Goal: Transaction & Acquisition: Purchase product/service

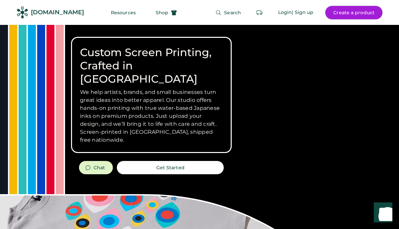
click at [337, 9] on button "Create a product" at bounding box center [353, 12] width 57 height 13
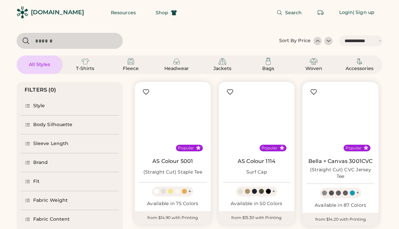
select select "*****"
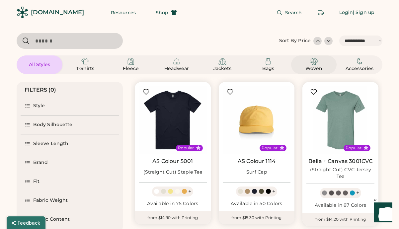
click at [320, 63] on div "Woven" at bounding box center [314, 64] width 30 height 15
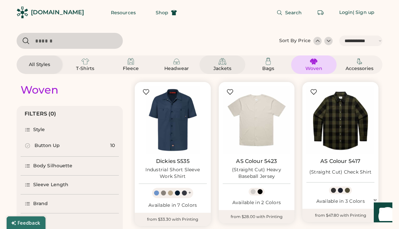
click at [214, 64] on div "Jackets" at bounding box center [223, 64] width 30 height 15
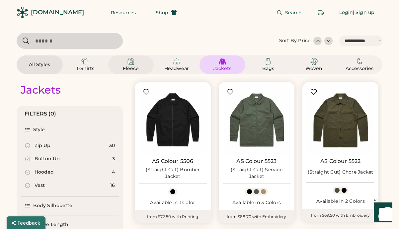
click at [133, 65] on img at bounding box center [131, 61] width 8 height 8
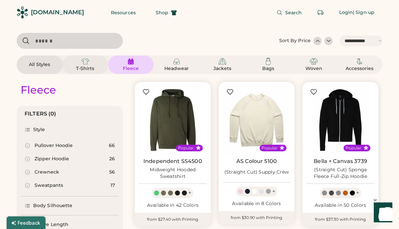
click at [78, 66] on div "T-Shirts" at bounding box center [85, 68] width 30 height 7
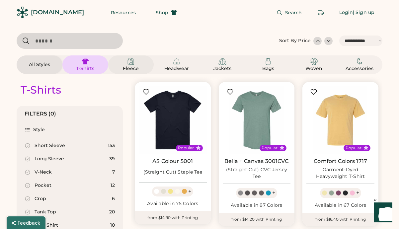
click at [130, 64] on img at bounding box center [131, 61] width 8 height 8
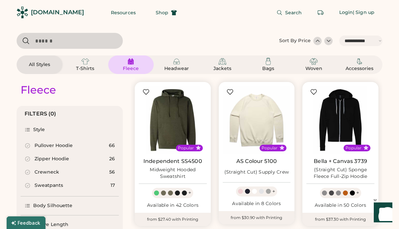
click at [54, 147] on div "Pullover Hoodie" at bounding box center [54, 145] width 38 height 7
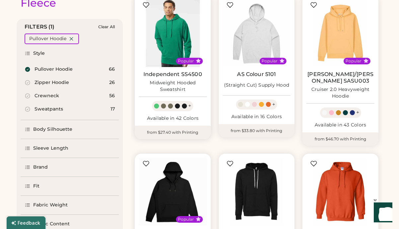
scroll to position [77, 0]
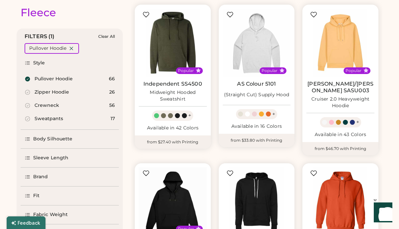
click at [56, 92] on div "Zipper Hoodie" at bounding box center [52, 92] width 35 height 7
select select "*"
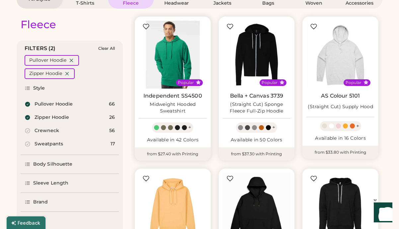
scroll to position [64, 0]
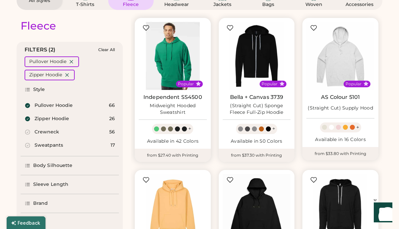
click at [172, 66] on img at bounding box center [173, 56] width 68 height 68
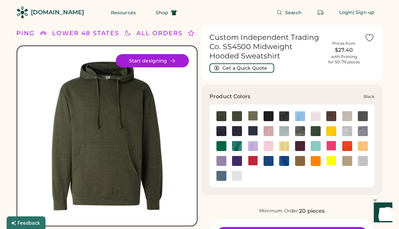
click at [268, 116] on img at bounding box center [269, 116] width 10 height 10
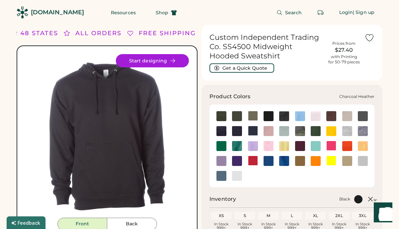
click at [221, 129] on img at bounding box center [221, 131] width 10 height 10
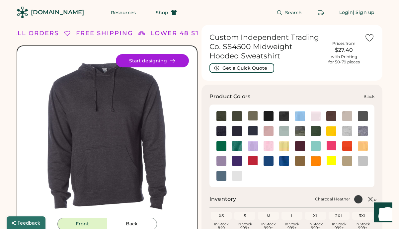
click at [267, 119] on img at bounding box center [269, 116] width 10 height 10
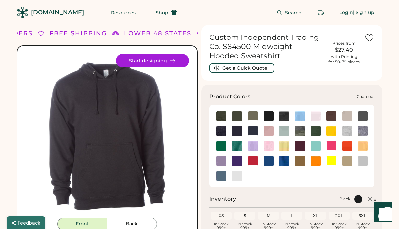
click at [365, 117] on img at bounding box center [363, 116] width 10 height 10
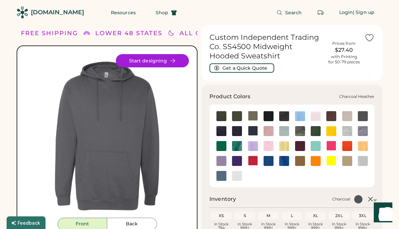
click at [217, 132] on img at bounding box center [221, 131] width 10 height 10
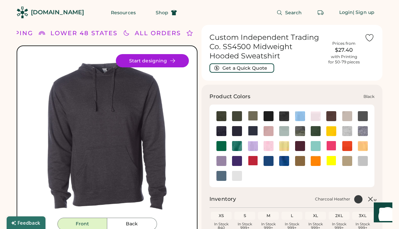
click at [270, 118] on img at bounding box center [269, 116] width 10 height 10
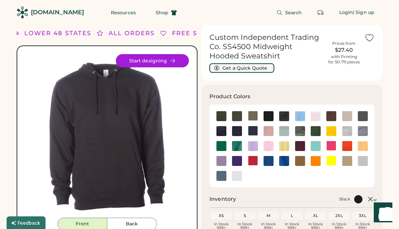
click at [253, 68] on button "Get a Quick Quote" at bounding box center [242, 67] width 65 height 9
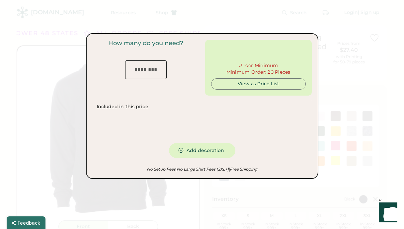
type input "***"
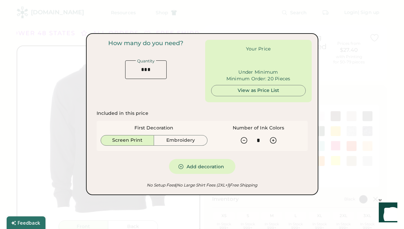
type input "******"
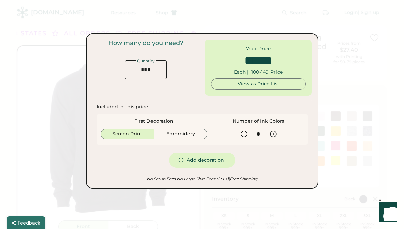
click at [152, 71] on input "input" at bounding box center [146, 69] width 42 height 19
drag, startPoint x: 152, startPoint y: 71, endPoint x: 135, endPoint y: 70, distance: 16.6
click at [135, 70] on input "input" at bounding box center [146, 69] width 42 height 19
type input "*"
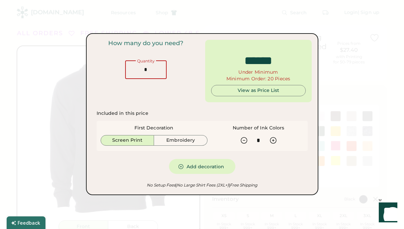
type input "******"
type input "**"
click at [163, 82] on div "How many do you need? Quantity" at bounding box center [146, 71] width 107 height 62
type input "******"
click at [259, 91] on div "View as Price List" at bounding box center [258, 90] width 83 height 7
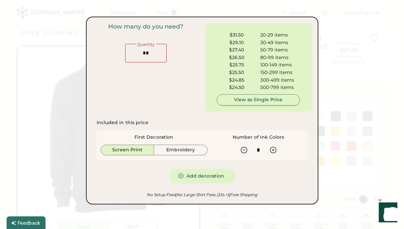
click at [267, 101] on div "View as Single Price" at bounding box center [258, 100] width 72 height 7
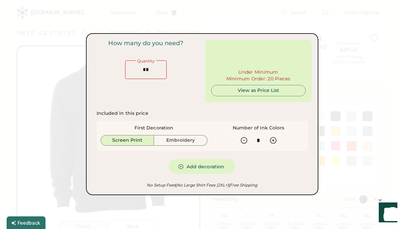
click at [36, 93] on div at bounding box center [202, 114] width 404 height 229
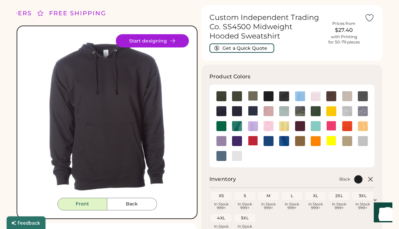
scroll to position [26, 0]
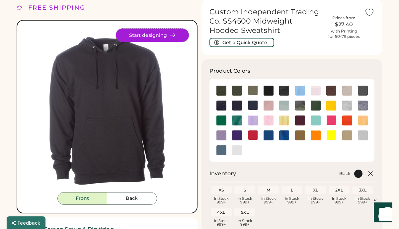
click at [156, 36] on button "Start designing" at bounding box center [152, 35] width 73 height 13
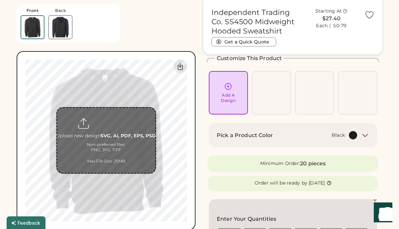
scroll to position [40, 0]
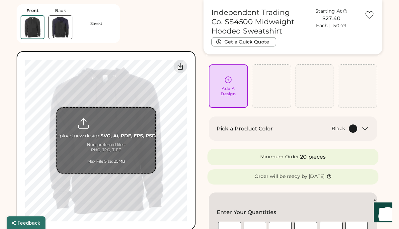
click at [113, 134] on input "file" at bounding box center [106, 140] width 98 height 65
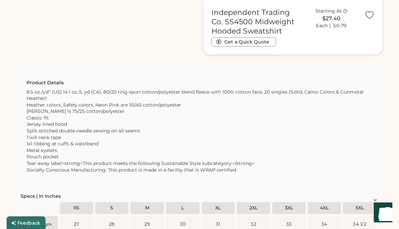
scroll to position [524, 0]
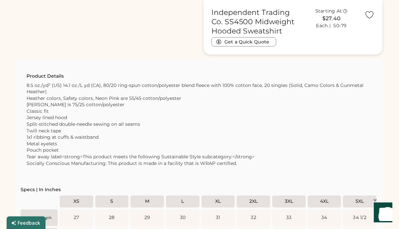
click at [131, 121] on div "8.5 oz./yd² (US) 14.1 oz./L yd (CA), 80/20 ring-spun cotton/polyester blend fle…" at bounding box center [200, 127] width 346 height 91
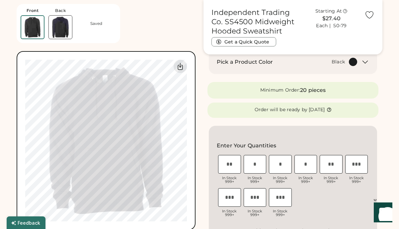
scroll to position [73, 0]
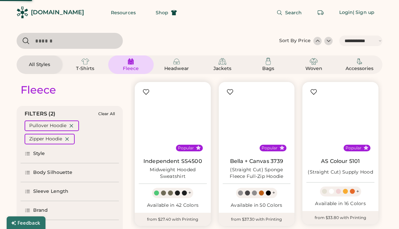
select select "*****"
select select "*"
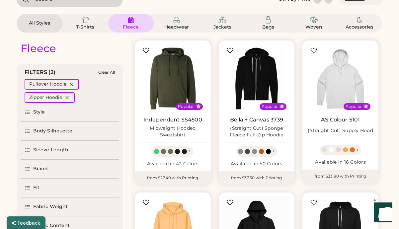
scroll to position [45, 0]
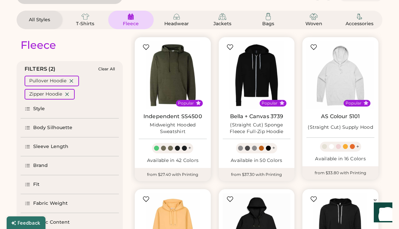
drag, startPoint x: 203, startPoint y: 116, endPoint x: 141, endPoint y: 116, distance: 62.1
click at [141, 116] on div "Independent SS4500 Midweight Hooded Sweatshirt" at bounding box center [173, 124] width 68 height 22
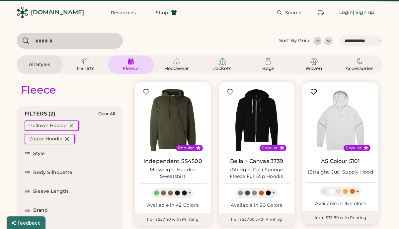
select select "*****"
select select "*"
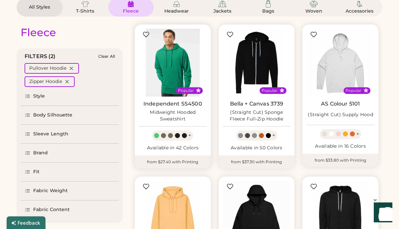
scroll to position [54, 0]
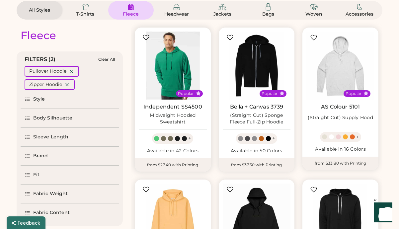
click at [171, 59] on img at bounding box center [173, 66] width 68 height 68
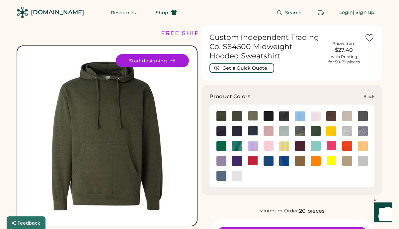
click at [269, 116] on img at bounding box center [269, 116] width 10 height 10
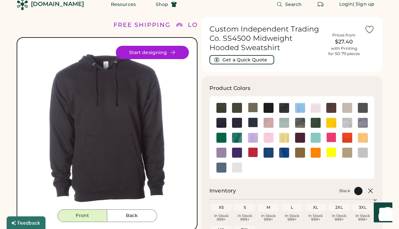
scroll to position [8, 0]
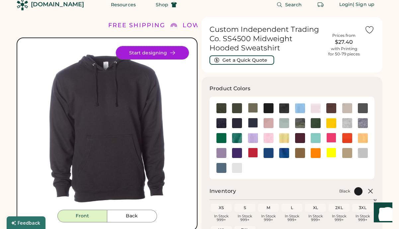
click at [143, 51] on button "Start designing" at bounding box center [152, 52] width 73 height 13
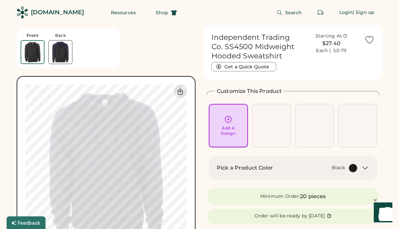
click at [231, 126] on div "Add A Design" at bounding box center [228, 131] width 15 height 11
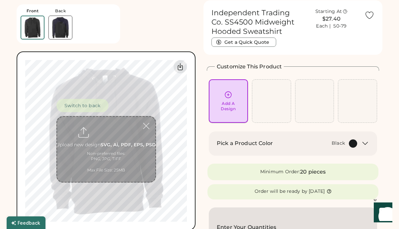
scroll to position [25, 0]
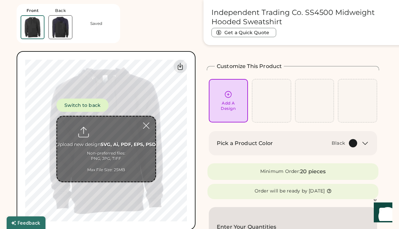
click at [107, 144] on input "file" at bounding box center [106, 149] width 98 height 65
click at [102, 134] on input "file" at bounding box center [106, 149] width 98 height 65
type input "**********"
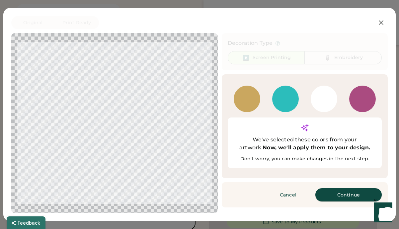
click at [348, 188] on button "Continue" at bounding box center [348, 194] width 66 height 13
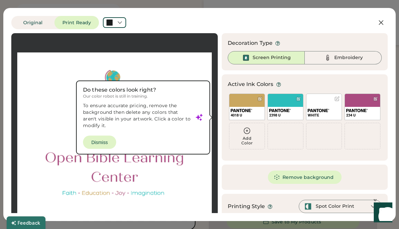
click at [104, 145] on div at bounding box center [114, 133] width 195 height 189
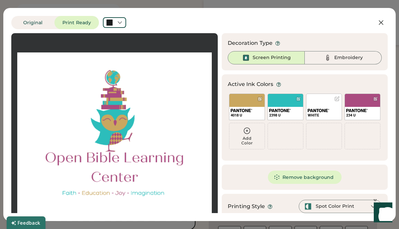
scroll to position [85, 0]
click at [286, 177] on button "Remove background" at bounding box center [305, 177] width 74 height 13
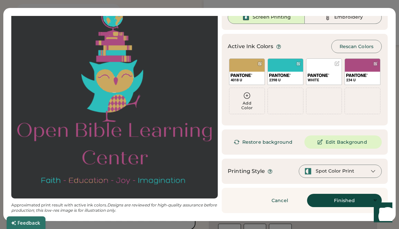
scroll to position [101, 0]
click at [328, 200] on button "Finished" at bounding box center [344, 200] width 75 height 13
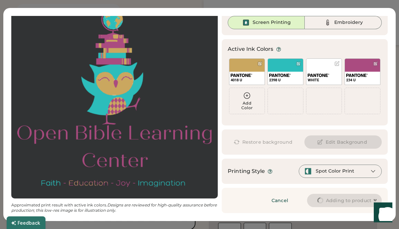
scroll to position [35, 0]
type input "****"
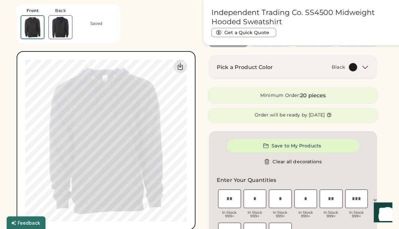
type input "****"
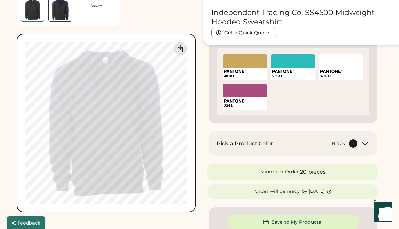
scroll to position [208, 0]
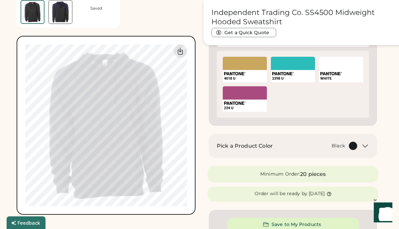
click at [189, 108] on div "Switch to back Upload new design SVG, Ai, PDF, EPS, PSD Non-preferred files: PN…" at bounding box center [106, 125] width 179 height 179
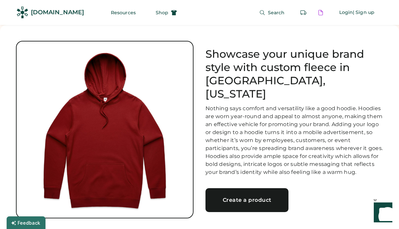
click at [243, 198] on div "Create a product" at bounding box center [247, 200] width 67 height 5
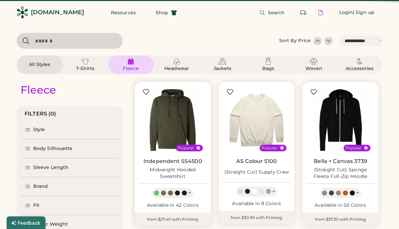
select select "*****"
select select "*"
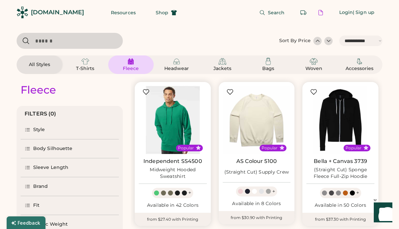
click at [175, 122] on img at bounding box center [173, 120] width 68 height 68
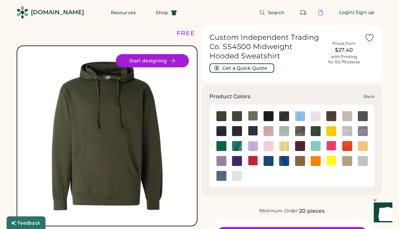
click at [269, 114] on img at bounding box center [269, 116] width 10 height 10
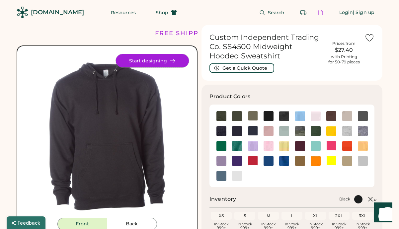
click at [174, 62] on icon at bounding box center [173, 61] width 6 height 6
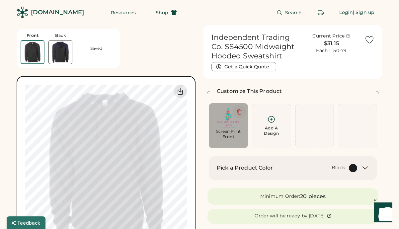
click at [238, 112] on icon at bounding box center [239, 112] width 6 height 6
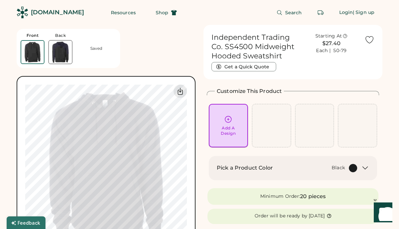
click at [228, 118] on icon at bounding box center [228, 119] width 6 height 6
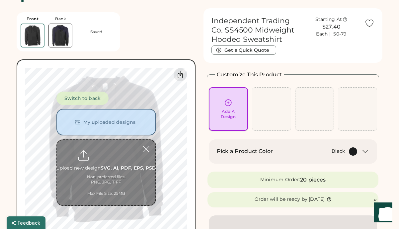
scroll to position [25, 0]
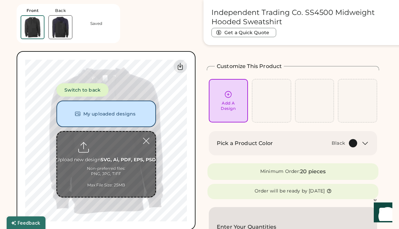
click at [112, 154] on input "file" at bounding box center [106, 164] width 98 height 65
type input "**********"
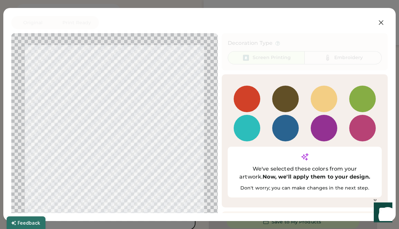
scroll to position [11, 0]
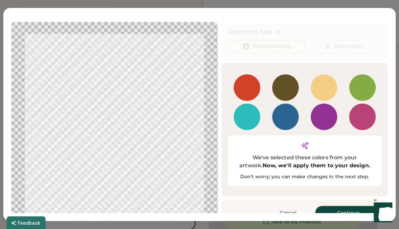
click at [348, 206] on button "Continue" at bounding box center [348, 212] width 66 height 13
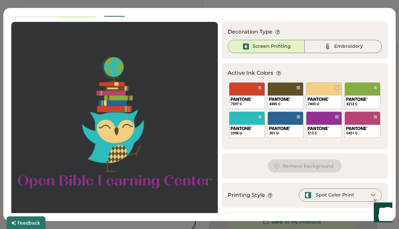
click at [103, 132] on div at bounding box center [114, 122] width 195 height 189
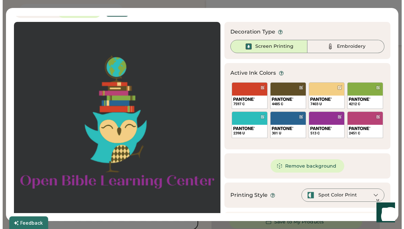
scroll to position [35, 0]
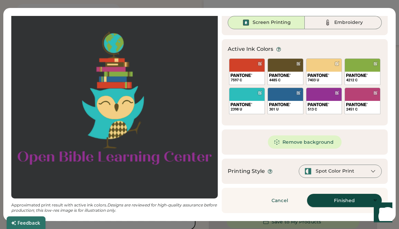
click at [337, 203] on button "Finished" at bounding box center [344, 200] width 75 height 13
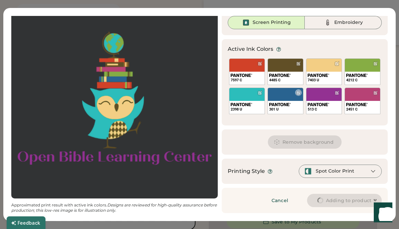
type input "****"
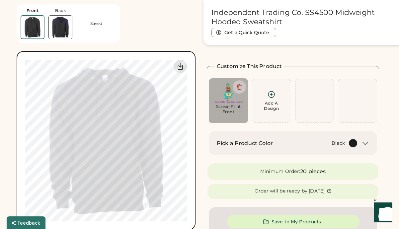
type input "****"
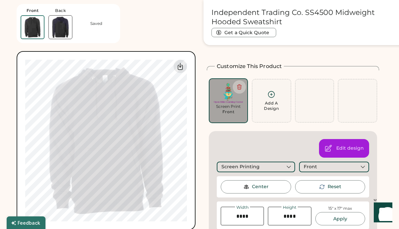
type input "****"
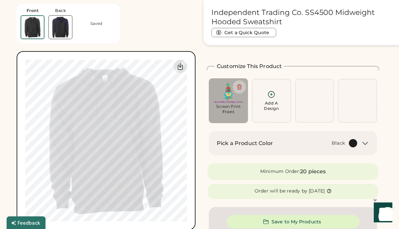
type input "****"
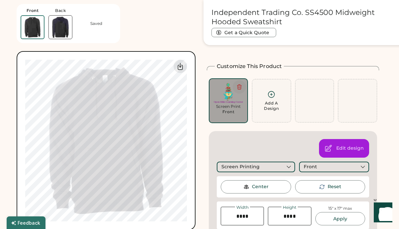
click at [242, 88] on button at bounding box center [239, 86] width 13 height 13
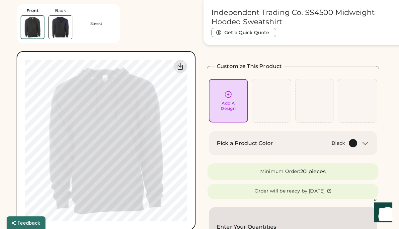
click at [222, 107] on div "Add A Design" at bounding box center [228, 106] width 15 height 11
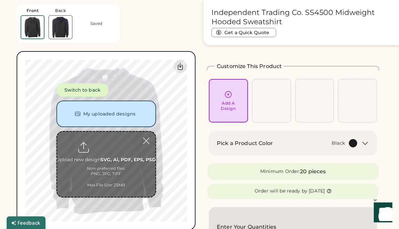
click at [104, 152] on input "file" at bounding box center [106, 164] width 98 height 65
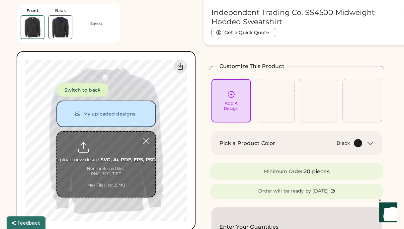
click at [106, 161] on input "file" at bounding box center [106, 164] width 98 height 65
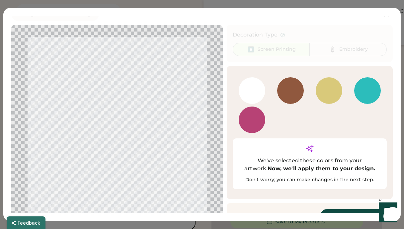
scroll to position [11, 0]
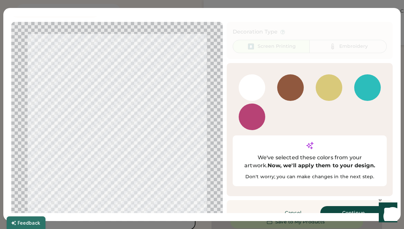
click at [349, 206] on button "Continue" at bounding box center [353, 212] width 66 height 13
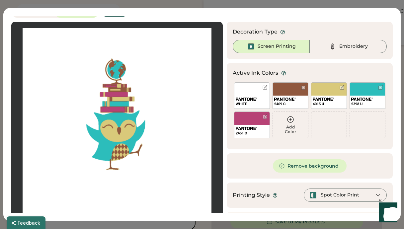
click at [120, 150] on div at bounding box center [117, 122] width 200 height 189
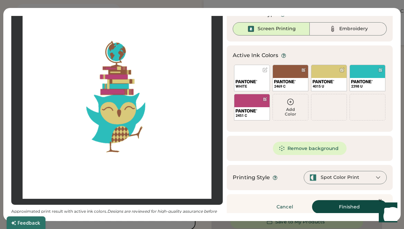
scroll to position [35, 0]
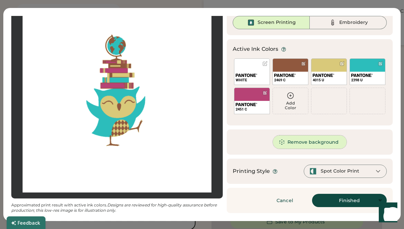
click at [294, 146] on button "Remove background" at bounding box center [310, 141] width 74 height 13
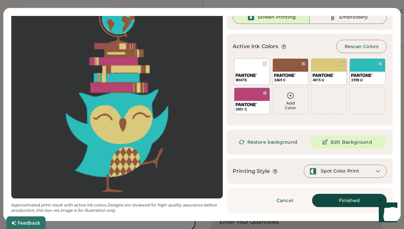
scroll to position [0, 0]
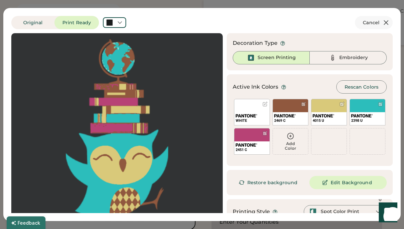
click at [385, 22] on icon at bounding box center [386, 23] width 8 height 8
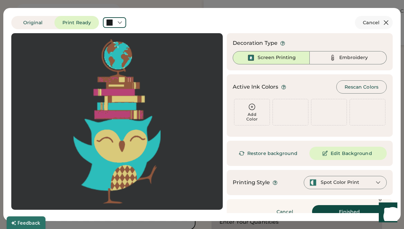
click at [385, 22] on icon at bounding box center [386, 23] width 8 height 8
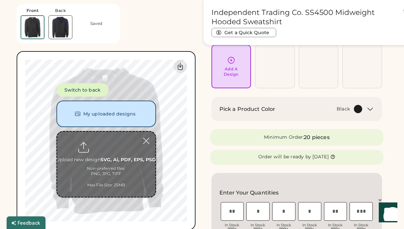
click at [105, 165] on input "file" at bounding box center [106, 164] width 98 height 65
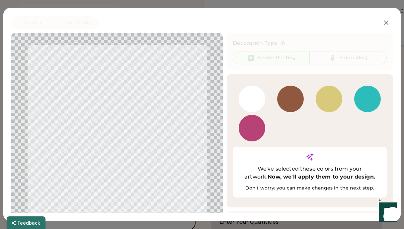
scroll to position [11, 0]
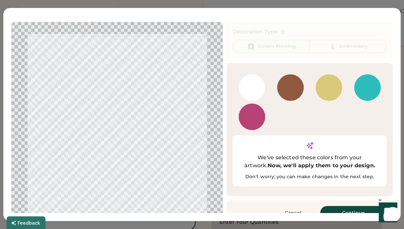
click at [331, 206] on button "Continue" at bounding box center [353, 212] width 66 height 13
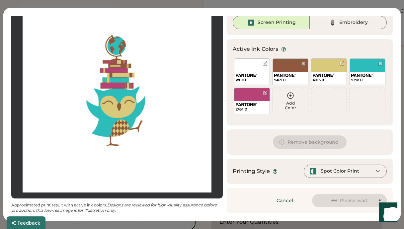
scroll to position [0, 0]
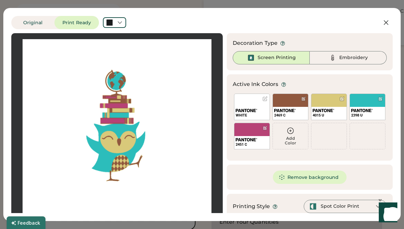
click at [291, 139] on div "Add Color" at bounding box center [290, 140] width 35 height 9
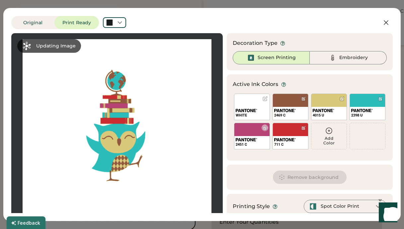
click at [323, 139] on div "Add Color" at bounding box center [328, 140] width 35 height 9
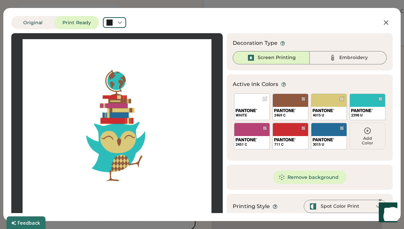
scroll to position [39, 0]
click at [360, 138] on div "Add Color" at bounding box center [367, 140] width 35 height 9
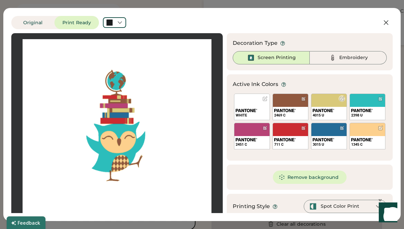
click at [328, 98] on div "4015 U" at bounding box center [329, 107] width 36 height 27
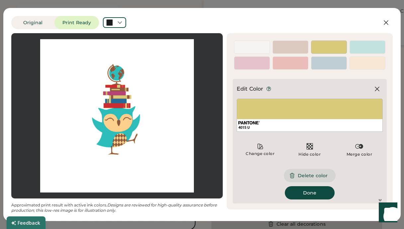
click at [303, 176] on button "Delete color" at bounding box center [310, 175] width 52 height 13
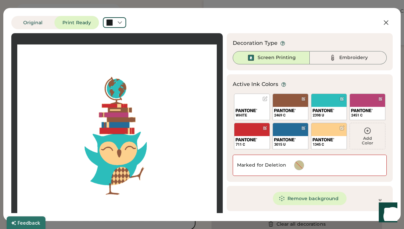
click at [372, 138] on div "Add Color" at bounding box center [367, 140] width 35 height 9
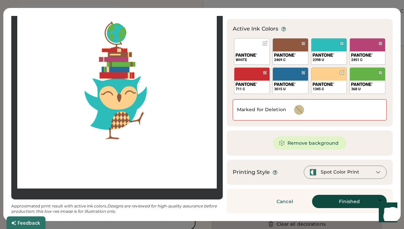
scroll to position [56, 0]
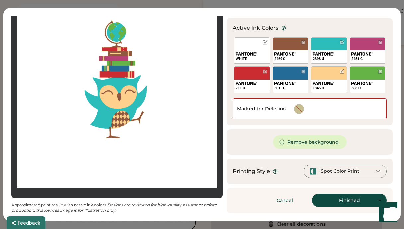
click at [343, 172] on div "Spot Color Print" at bounding box center [340, 171] width 39 height 7
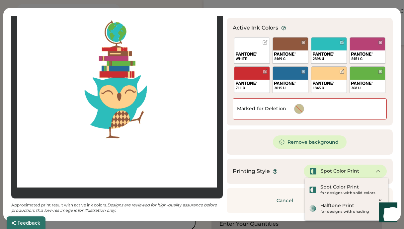
scroll to position [57, 0]
click at [187, 166] on div at bounding box center [117, 88] width 200 height 210
click at [222, 174] on div "Updating Image" at bounding box center [117, 88] width 212 height 222
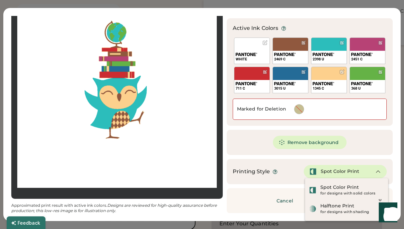
scroll to position [56, 0]
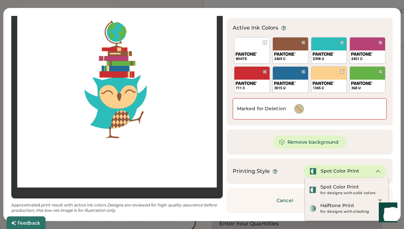
click at [238, 201] on div "Cancel Finished Continue" at bounding box center [310, 200] width 166 height 25
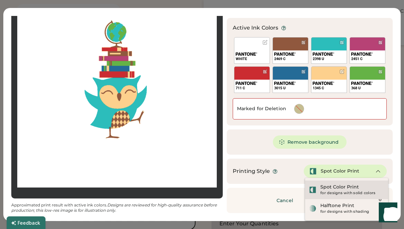
click at [327, 187] on div "Spot Color Print" at bounding box center [339, 187] width 39 height 7
click at [327, 187] on div "Decoration Type Screen Printing Embroidery Active Ink Colors Rescan Colors Add …" at bounding box center [310, 95] width 166 height 236
click at [320, 174] on div "Spot Color Print" at bounding box center [334, 171] width 50 height 7
click at [268, 202] on button "Cancel" at bounding box center [285, 200] width 46 height 13
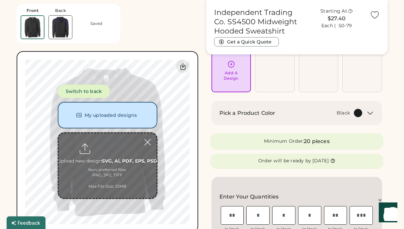
scroll to position [62, 0]
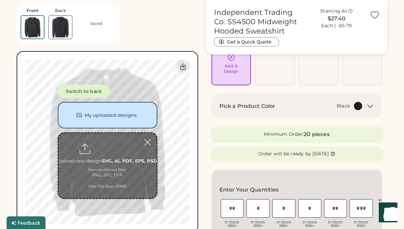
click at [110, 154] on input "file" at bounding box center [107, 165] width 98 height 65
type input "**********"
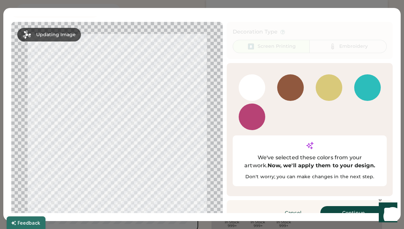
scroll to position [131, 0]
click at [342, 206] on button "Continue" at bounding box center [353, 212] width 66 height 13
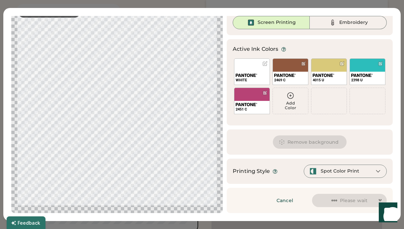
scroll to position [0, 0]
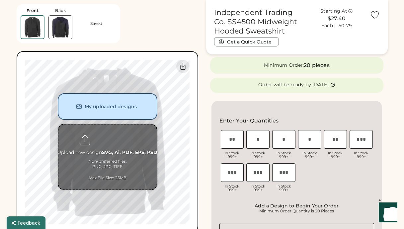
click at [102, 157] on input "file" at bounding box center [107, 157] width 98 height 65
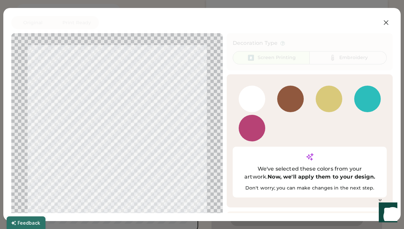
scroll to position [201, 0]
click at [334, 217] on button "Continue" at bounding box center [353, 223] width 66 height 13
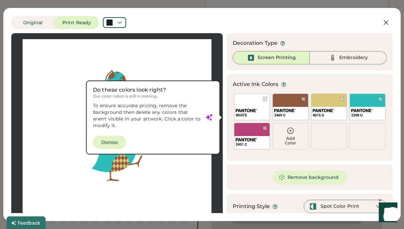
click at [109, 141] on div at bounding box center [117, 133] width 200 height 189
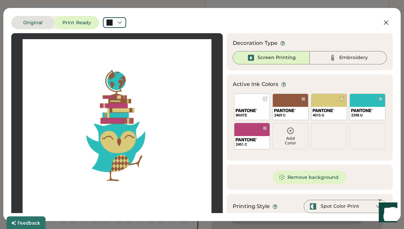
click at [41, 22] on button "Original" at bounding box center [32, 22] width 43 height 13
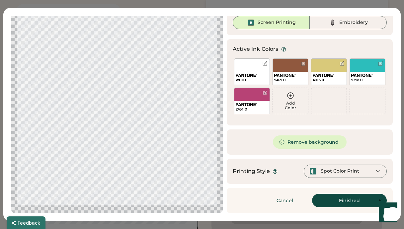
scroll to position [0, 0]
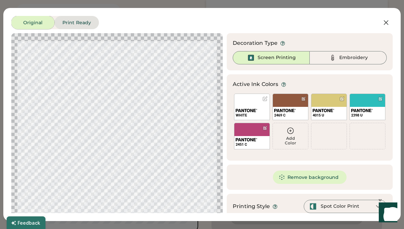
click at [67, 18] on button "Print Ready" at bounding box center [76, 22] width 44 height 13
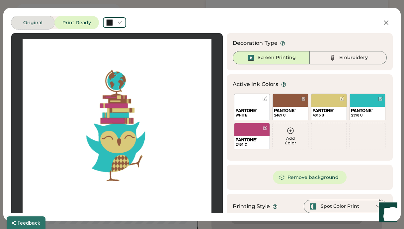
click at [31, 19] on button "Original" at bounding box center [32, 22] width 43 height 13
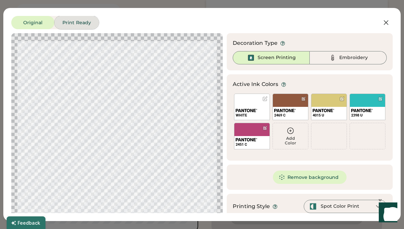
click at [64, 21] on button "Print Ready" at bounding box center [76, 22] width 44 height 13
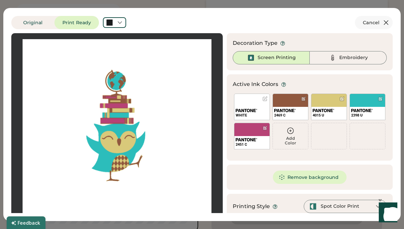
click at [383, 26] on icon at bounding box center [386, 23] width 8 height 8
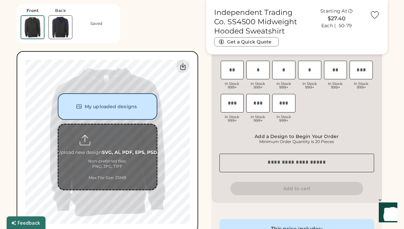
click at [105, 155] on input "file" at bounding box center [107, 157] width 98 height 65
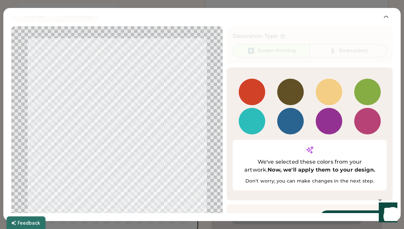
scroll to position [11, 0]
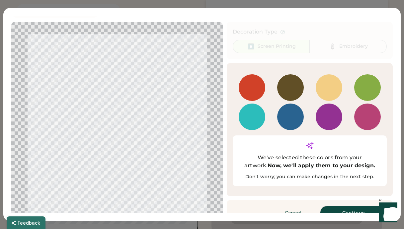
click at [347, 206] on button "Continue" at bounding box center [353, 212] width 66 height 13
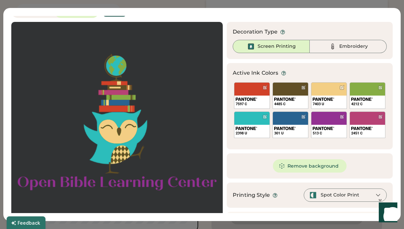
click at [194, 183] on div at bounding box center [117, 122] width 200 height 189
click at [171, 183] on div at bounding box center [117, 122] width 200 height 189
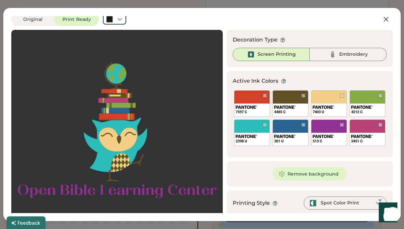
scroll to position [0, 0]
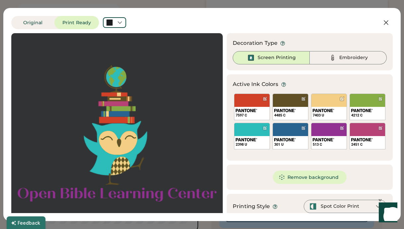
click at [114, 138] on div at bounding box center [117, 133] width 200 height 189
click at [118, 23] on icon at bounding box center [120, 23] width 6 height 6
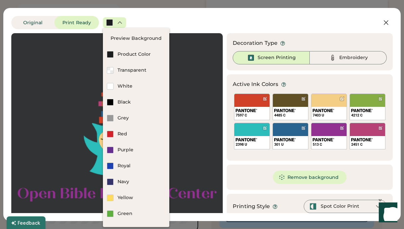
click at [118, 23] on icon at bounding box center [120, 23] width 6 height 6
click at [183, 98] on div at bounding box center [117, 133] width 200 height 189
click at [195, 126] on div at bounding box center [117, 133] width 200 height 189
click at [54, 129] on div at bounding box center [117, 133] width 200 height 189
click at [32, 23] on button "Original" at bounding box center [32, 22] width 43 height 13
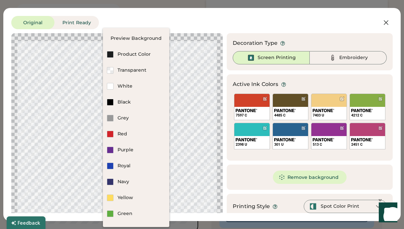
click at [75, 94] on div at bounding box center [117, 140] width 200 height 203
click at [137, 26] on div "Original Print Ready" at bounding box center [180, 22] width 339 height 13
click at [346, 21] on div "Original Print Ready" at bounding box center [180, 22] width 339 height 13
click at [198, 152] on div at bounding box center [117, 140] width 200 height 203
click at [49, 123] on div at bounding box center [117, 140] width 200 height 203
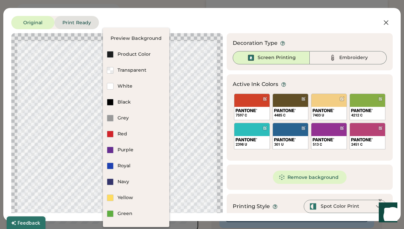
click at [77, 21] on button "Print Ready" at bounding box center [76, 22] width 44 height 13
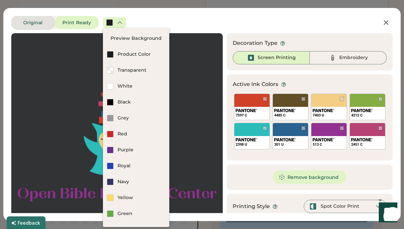
click at [39, 20] on button "Original" at bounding box center [32, 22] width 43 height 13
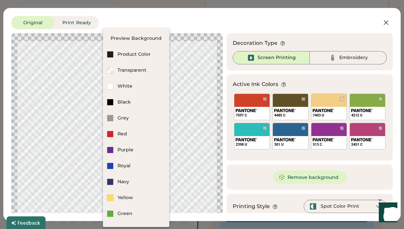
click at [88, 108] on div at bounding box center [117, 140] width 200 height 203
click at [193, 97] on div at bounding box center [117, 140] width 200 height 203
click at [195, 97] on div at bounding box center [117, 140] width 200 height 203
click at [55, 104] on div at bounding box center [117, 140] width 200 height 203
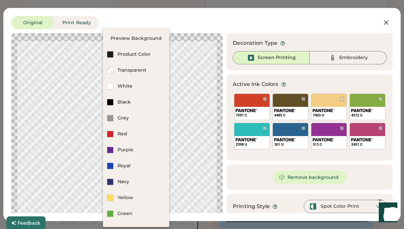
click at [230, 29] on div "Original Print Ready" at bounding box center [180, 22] width 339 height 13
click at [50, 45] on div at bounding box center [117, 140] width 200 height 203
click at [59, 70] on div at bounding box center [117, 140] width 200 height 203
click at [126, 10] on div "Original Print Ready Updating Image Approximated print result with active ink c…" at bounding box center [201, 114] width 397 height 213
click at [143, 13] on div "Original Print Ready Updating Image Approximated print result with active ink c…" at bounding box center [201, 114] width 397 height 213
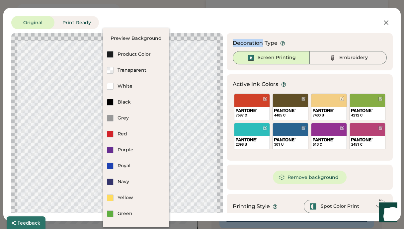
click at [143, 13] on div "Original Print Ready Updating Image Approximated print result with active ink c…" at bounding box center [201, 114] width 397 height 213
click at [187, 38] on div "Updating Image" at bounding box center [117, 140] width 212 height 215
click at [189, 23] on div "Original Print Ready" at bounding box center [180, 22] width 339 height 13
click at [364, 54] on div "Embroidery" at bounding box center [348, 57] width 77 height 13
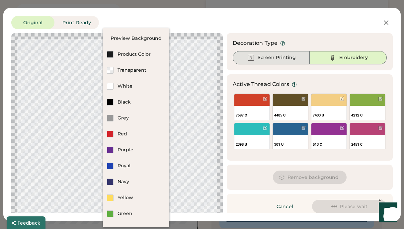
click at [289, 57] on div "Screen Printing" at bounding box center [277, 57] width 38 height 7
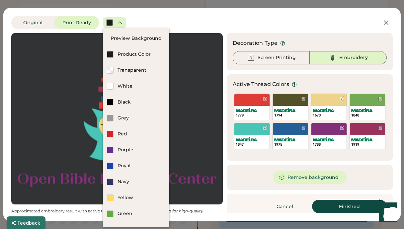
click at [119, 22] on icon at bounding box center [120, 23] width 4 height 2
click at [111, 23] on div at bounding box center [109, 22] width 7 height 7
click at [117, 23] on icon at bounding box center [120, 23] width 6 height 6
click at [159, 17] on div "Original Print Ready" at bounding box center [180, 22] width 339 height 13
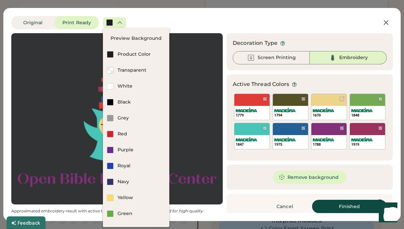
click at [226, 64] on div "Updating Image Approximated embroidery result with active thread colors. Design…" at bounding box center [202, 123] width 382 height 180
click at [200, 16] on div "Original Print Ready Updating Image Approximated embroidery result with active …" at bounding box center [201, 114] width 397 height 213
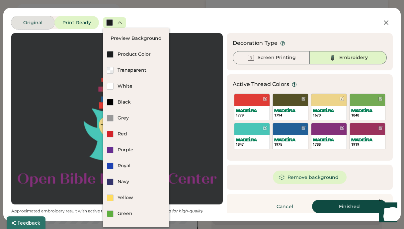
click at [41, 27] on button "Original" at bounding box center [32, 22] width 43 height 13
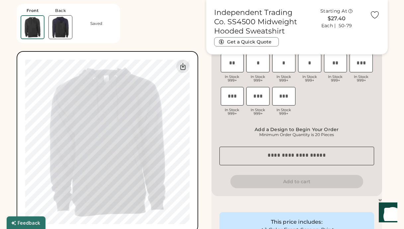
click at [188, 34] on div "Front Back Saved 0% 0%" at bounding box center [108, 116] width 182 height 233
